Goal: Transaction & Acquisition: Purchase product/service

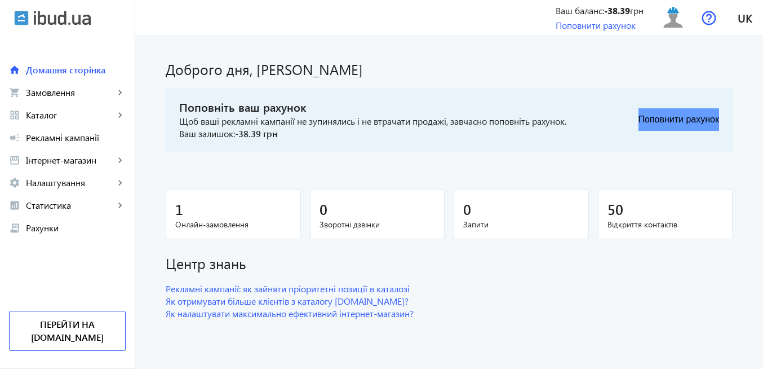
click at [661, 128] on button "Поповнити рахунок" at bounding box center [679, 119] width 81 height 23
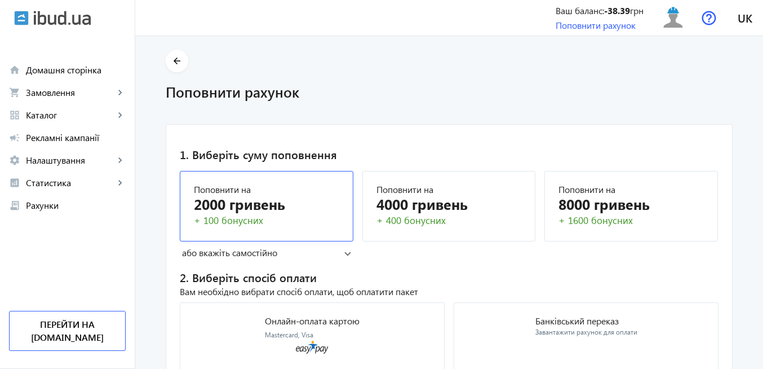
click at [280, 207] on div "2000 гривень" at bounding box center [266, 204] width 145 height 20
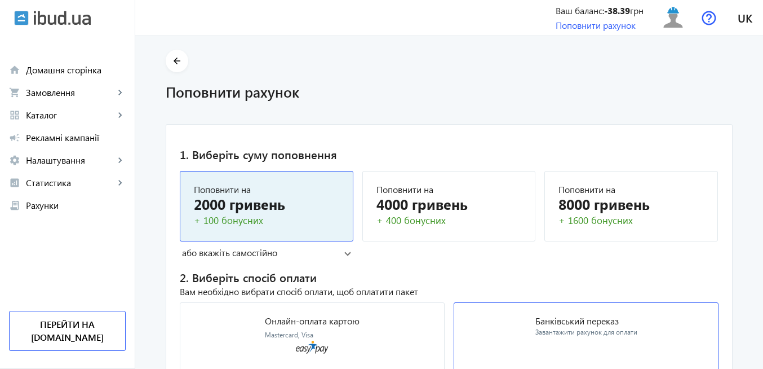
click at [579, 320] on p "Банківський переказ" at bounding box center [587, 320] width 102 height 9
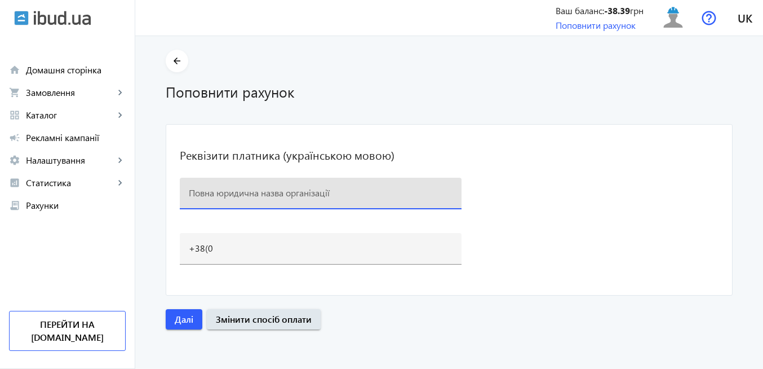
click at [293, 192] on input at bounding box center [321, 193] width 264 height 12
paste input "ТОВ "Дельта Плюс""
type input "ТОВ "Дельта Плюс""
click at [673, 27] on img at bounding box center [673, 17] width 25 height 25
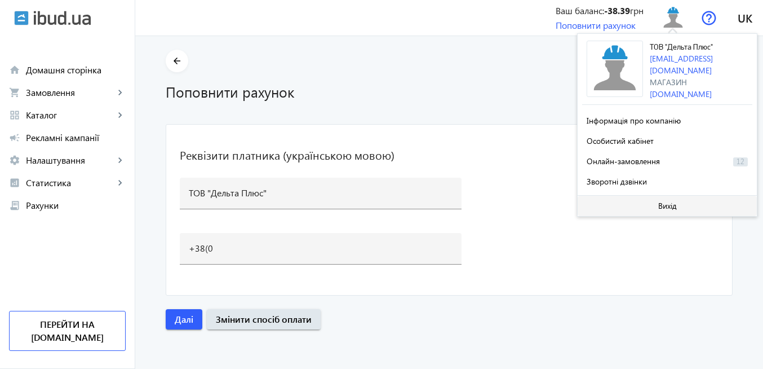
click at [660, 205] on span "Вихід" at bounding box center [667, 205] width 19 height 9
